Goal: Task Accomplishment & Management: Use online tool/utility

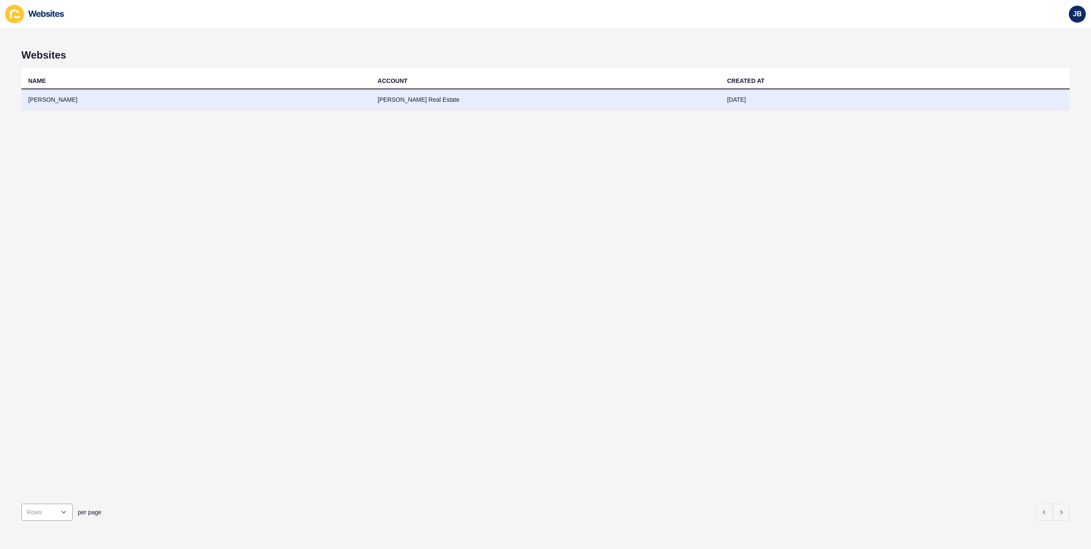
click at [56, 95] on td "[PERSON_NAME]" at bounding box center [195, 99] width 349 height 21
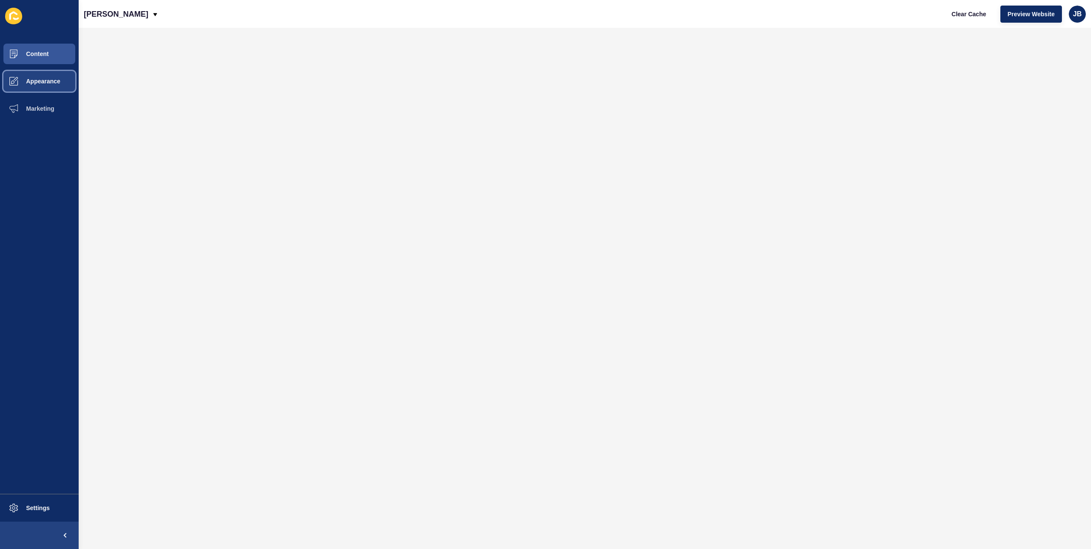
click at [28, 79] on span "Appearance" at bounding box center [30, 81] width 62 height 7
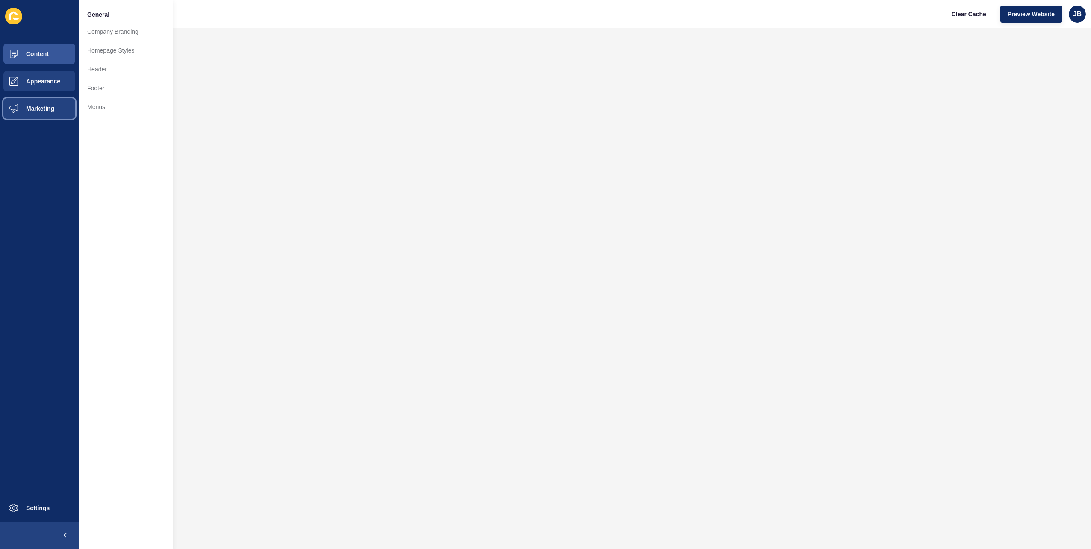
click at [33, 105] on button "Marketing" at bounding box center [39, 108] width 79 height 27
click at [53, 86] on button "Appearance" at bounding box center [39, 81] width 79 height 27
click at [52, 56] on button "Content" at bounding box center [39, 53] width 79 height 27
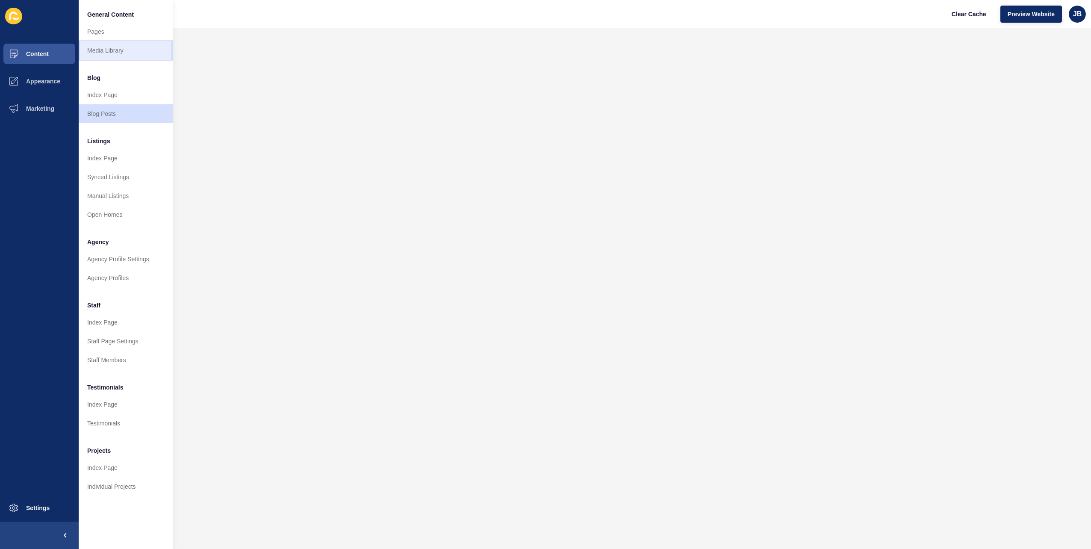
click at [100, 50] on link "Media Library" at bounding box center [126, 50] width 94 height 19
